Goal: Task Accomplishment & Management: Complete application form

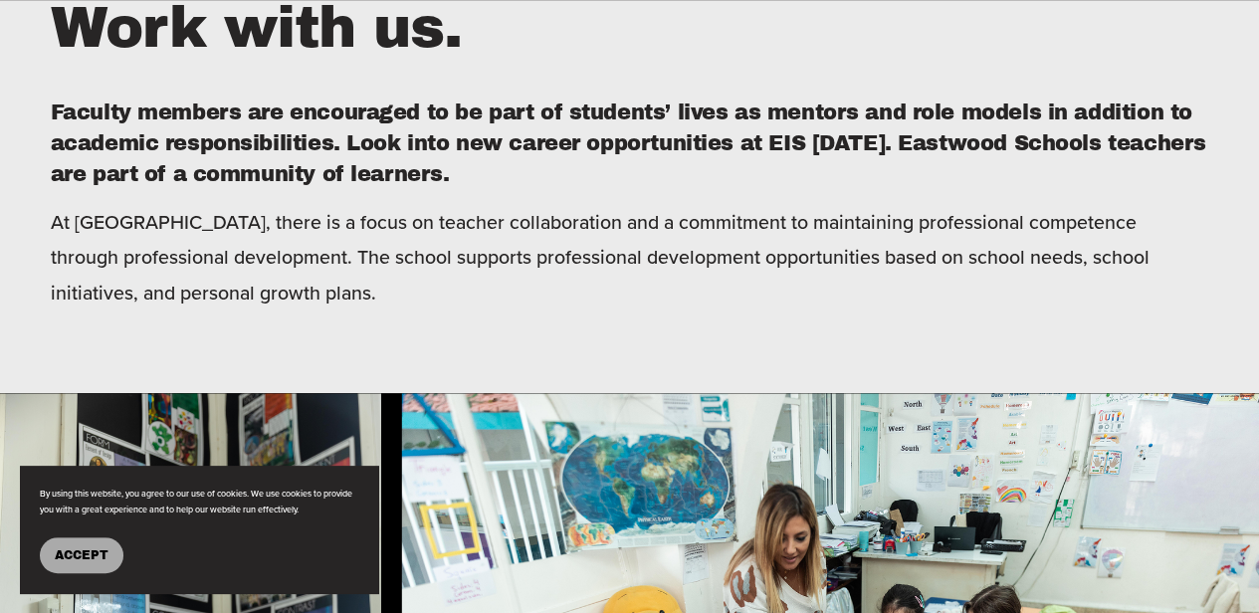
click at [88, 569] on button "Accept" at bounding box center [82, 555] width 84 height 36
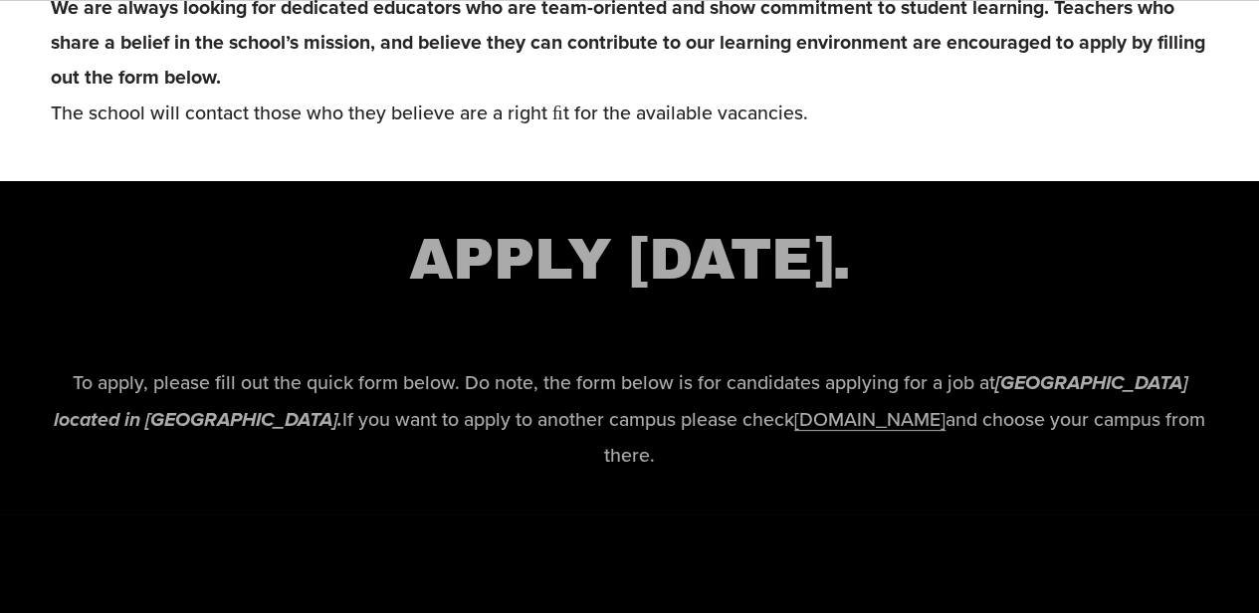
scroll to position [3796, 0]
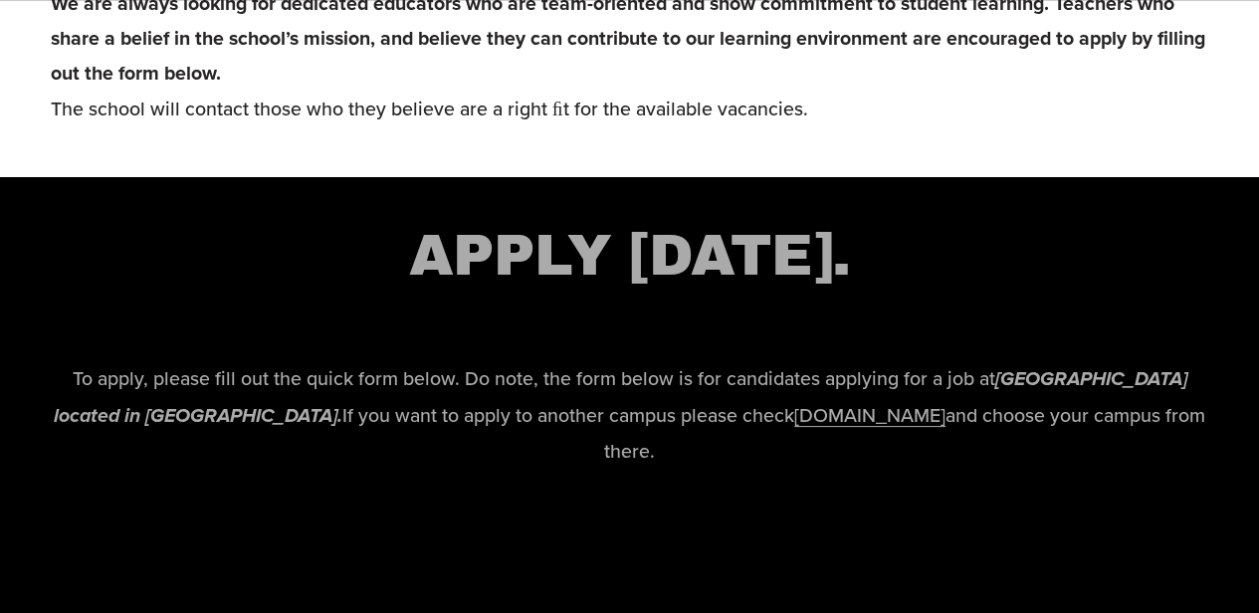
click at [835, 429] on link "[DOMAIN_NAME]" at bounding box center [869, 415] width 151 height 28
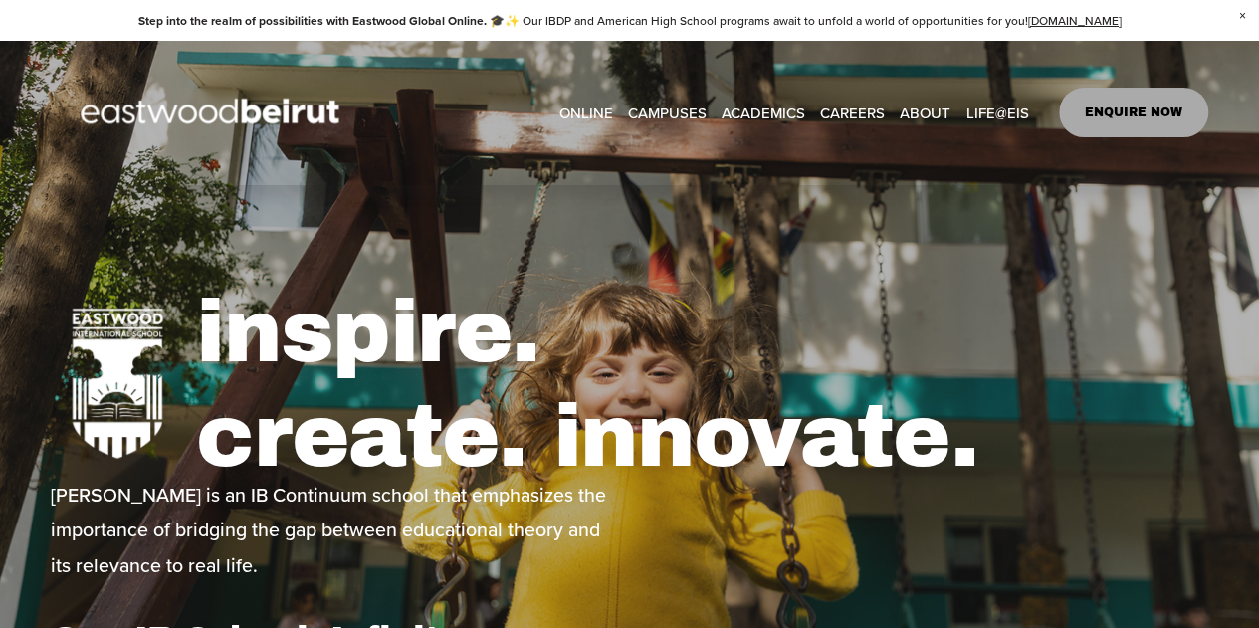
click at [852, 115] on link "CAREERS" at bounding box center [852, 112] width 65 height 30
type input "*****"
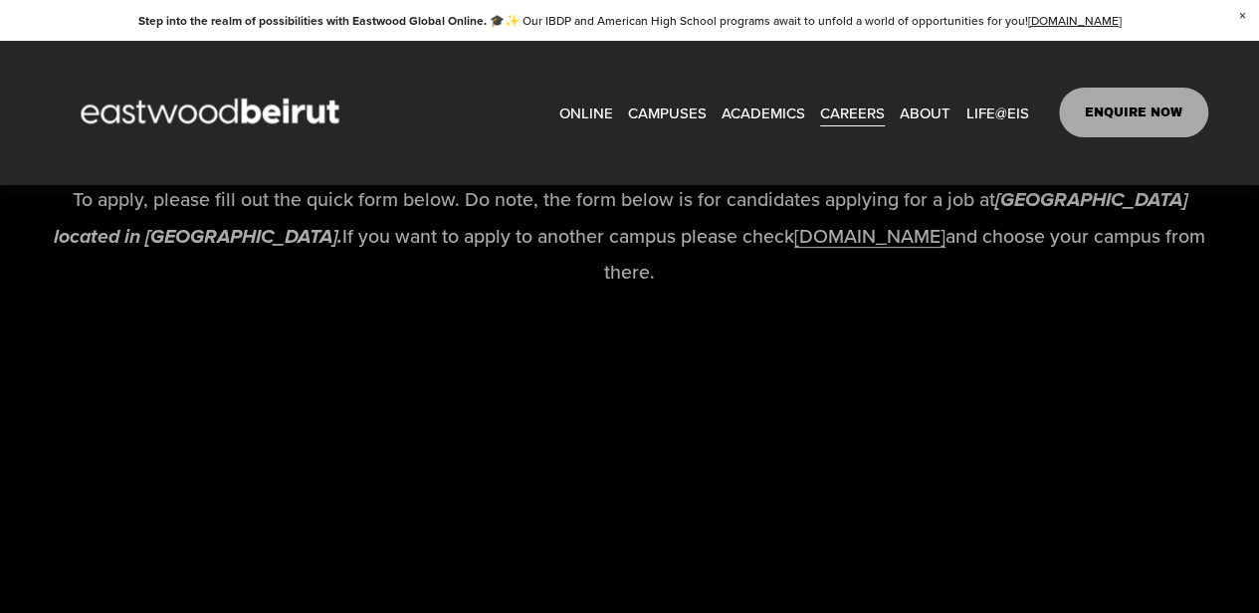
scroll to position [3965, 0]
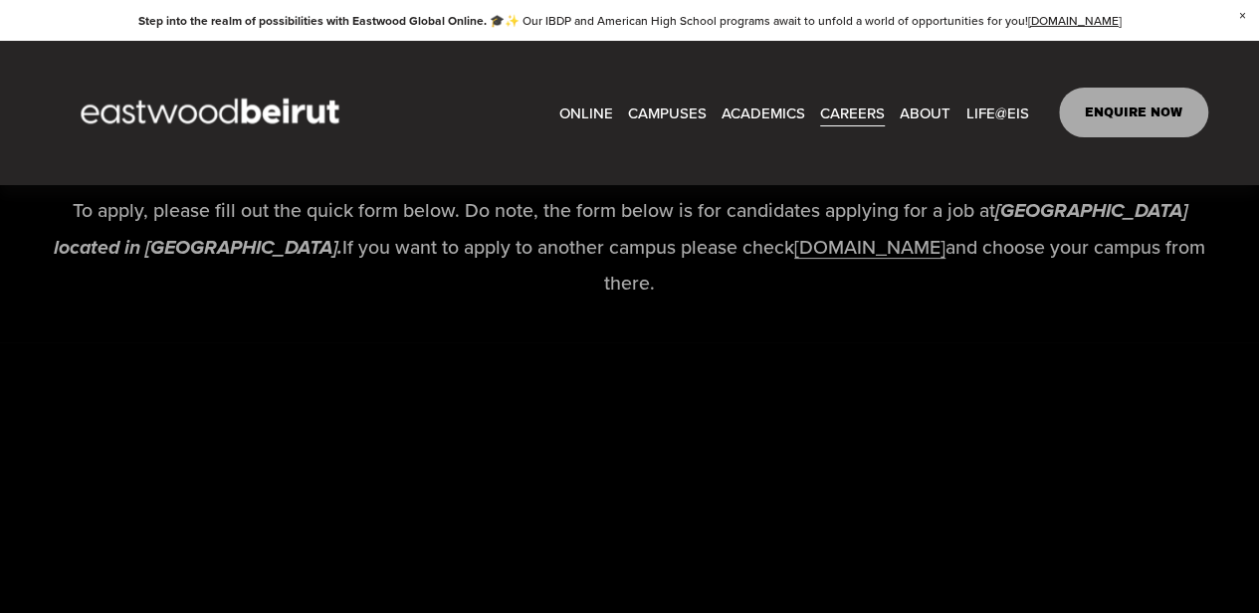
click at [826, 261] on link "www.eastwoodschools.com" at bounding box center [869, 247] width 151 height 28
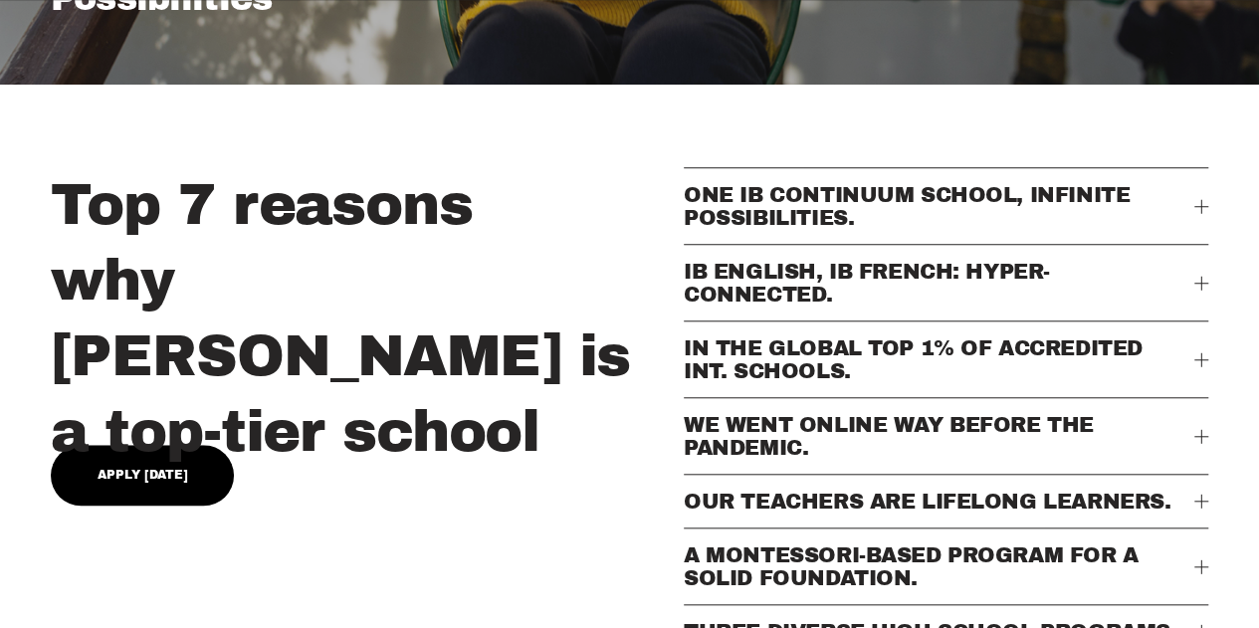
scroll to position [690, 0]
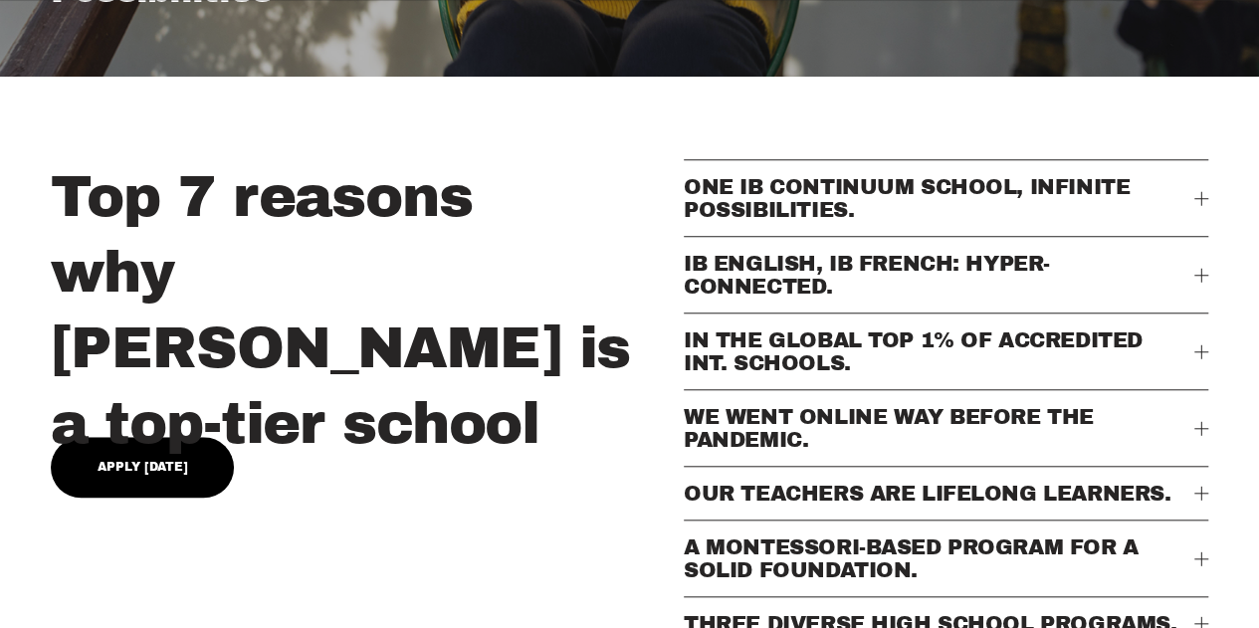
click at [105, 456] on link "Apply Today" at bounding box center [143, 467] width 184 height 61
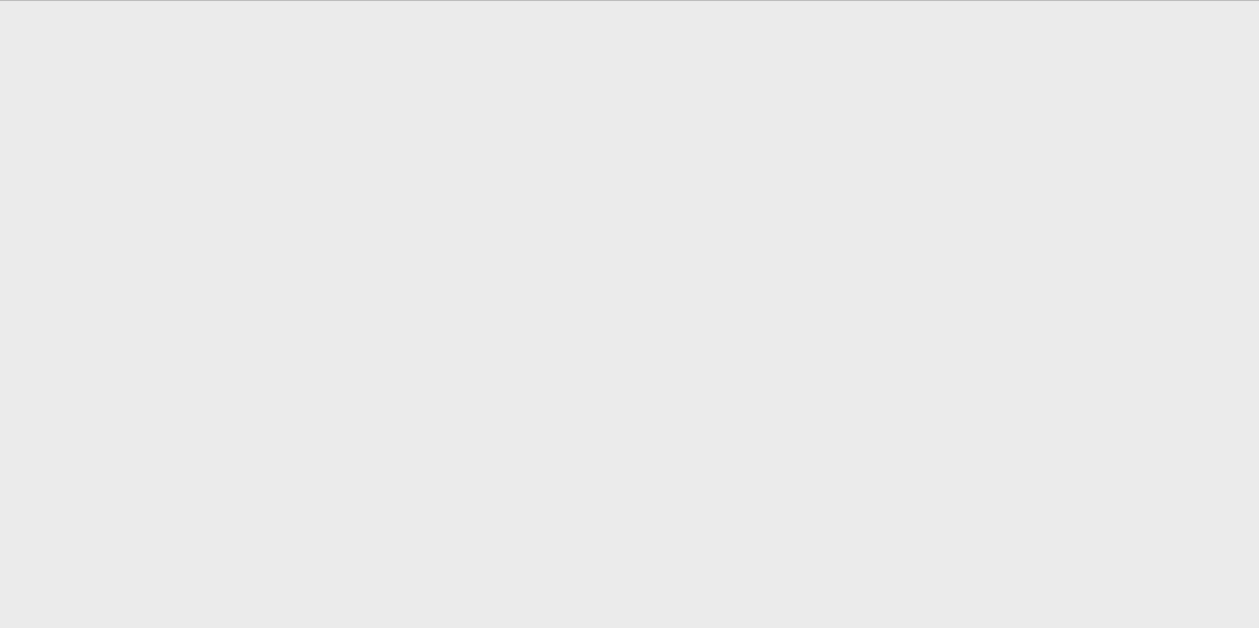
scroll to position [983, 0]
